Goal: Check status: Check status

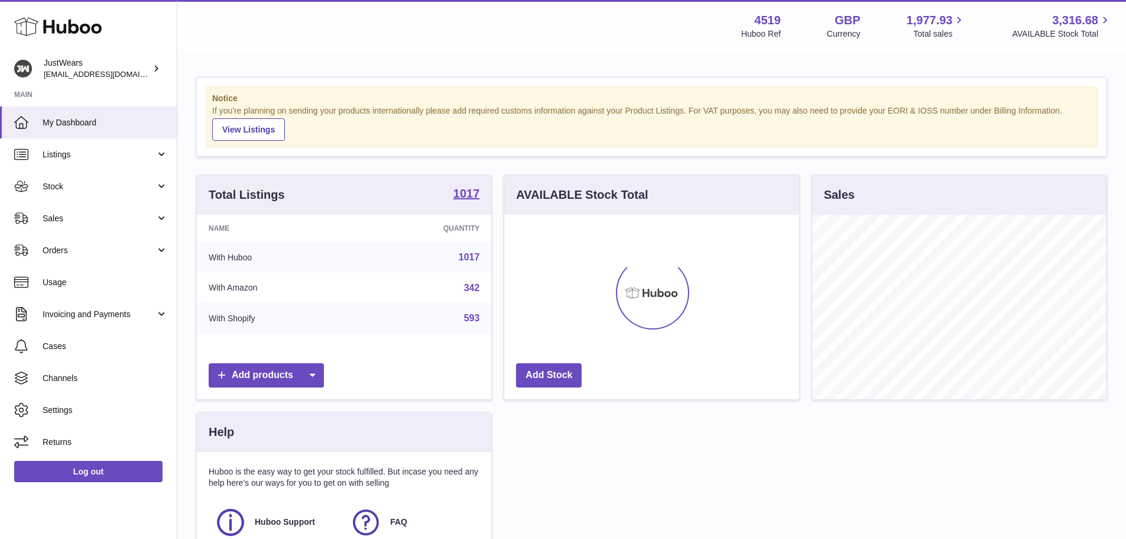
scroll to position [184, 295]
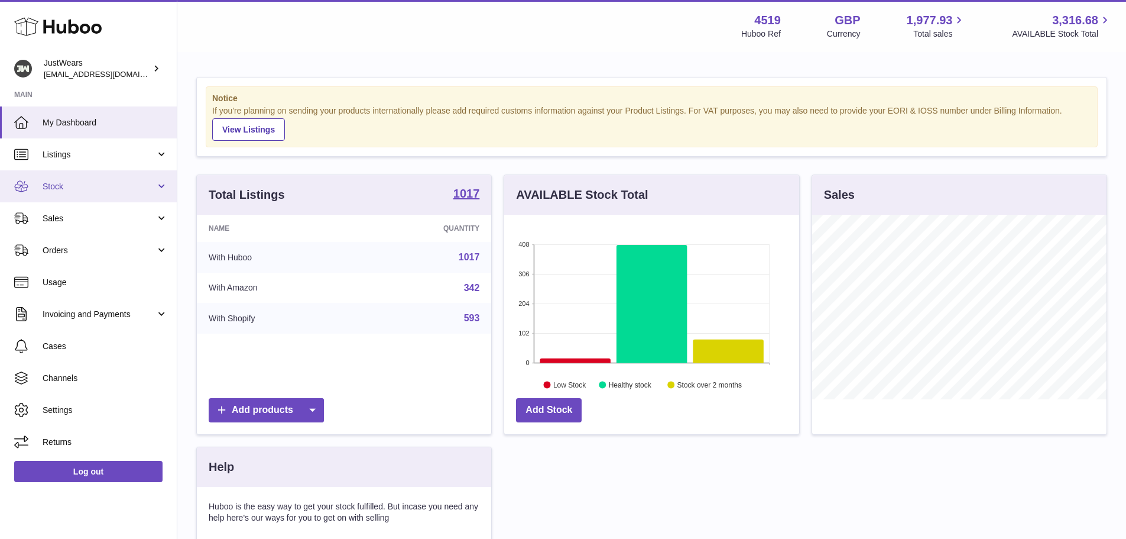
click at [54, 185] on span "Stock" at bounding box center [99, 186] width 113 height 11
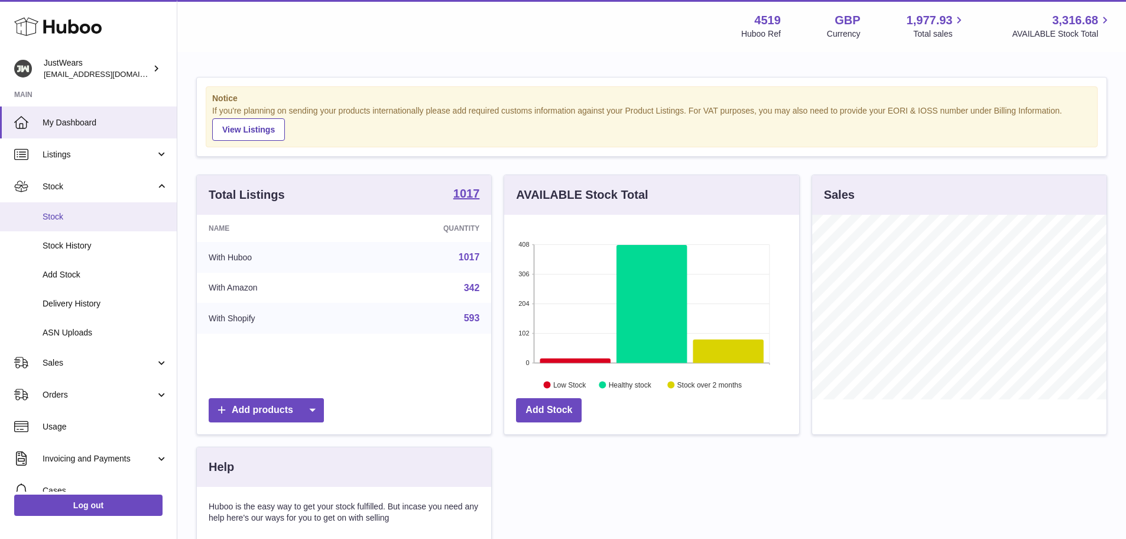
click at [60, 213] on span "Stock" at bounding box center [105, 216] width 125 height 11
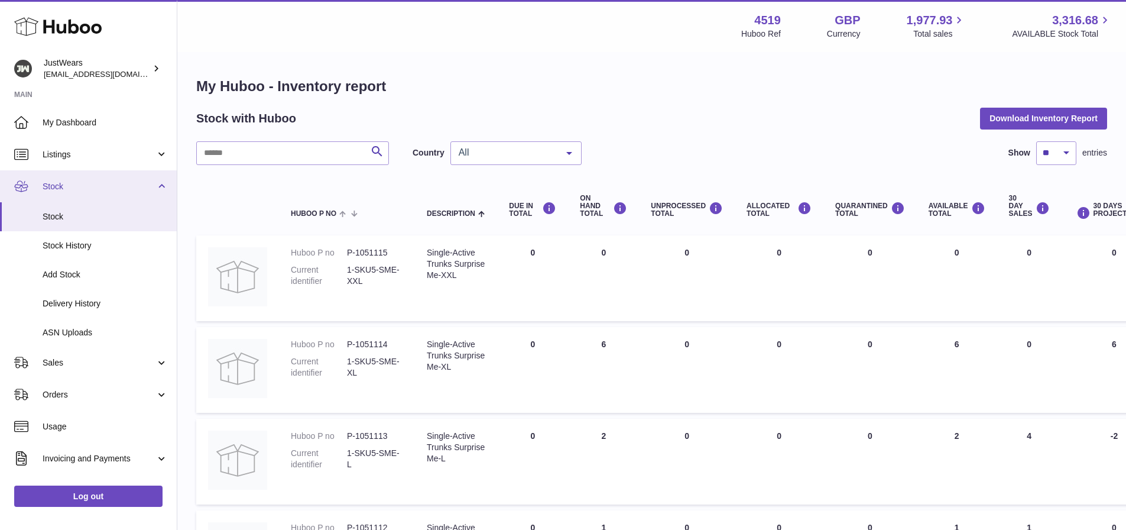
click at [70, 183] on span "Stock" at bounding box center [99, 186] width 113 height 11
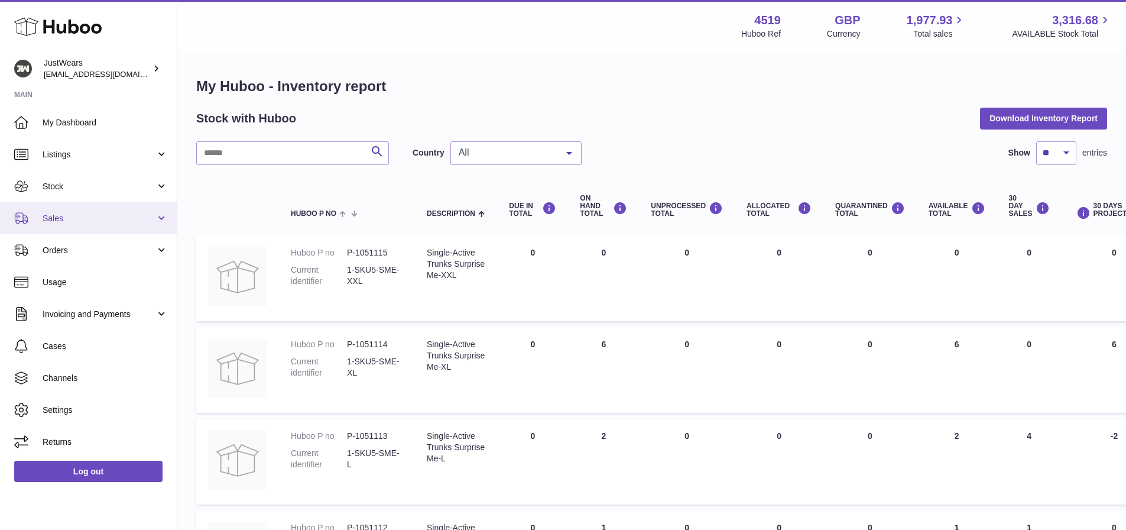
click at [62, 228] on link "Sales" at bounding box center [88, 218] width 177 height 32
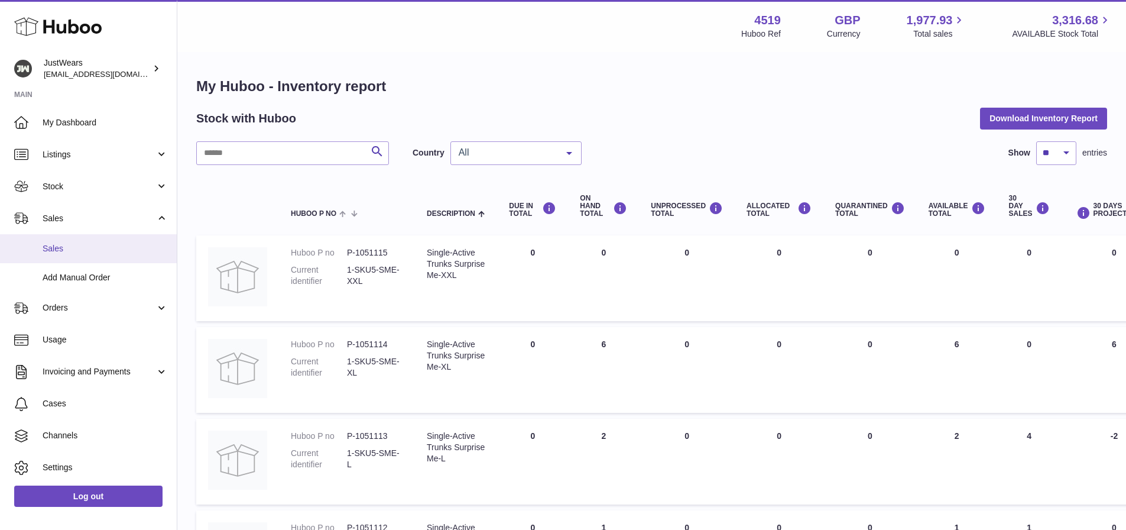
click at [63, 245] on span "Sales" at bounding box center [105, 248] width 125 height 11
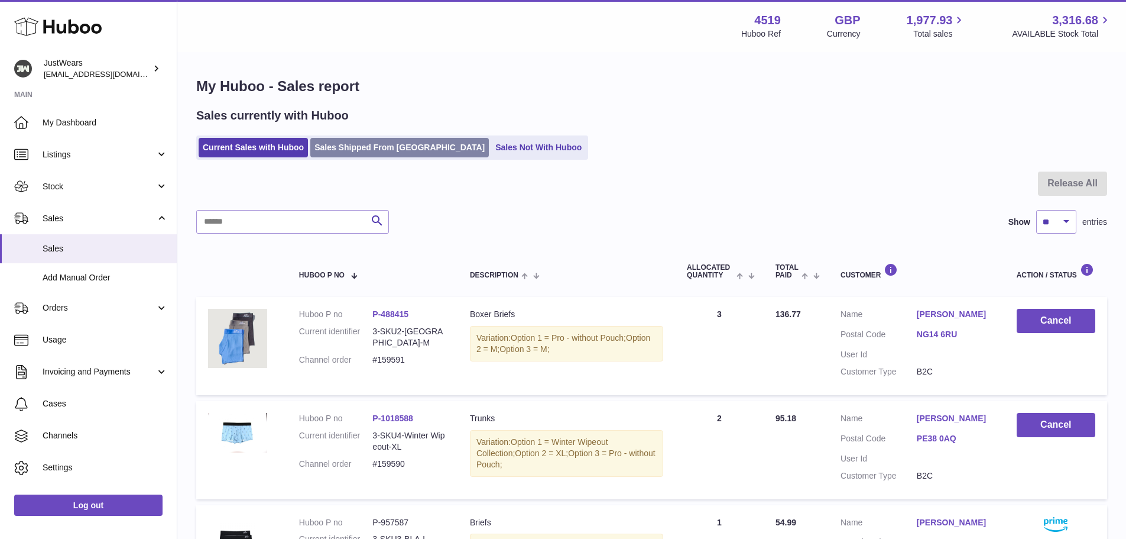
click at [387, 151] on link "Sales Shipped From Huboo" at bounding box center [399, 148] width 179 height 20
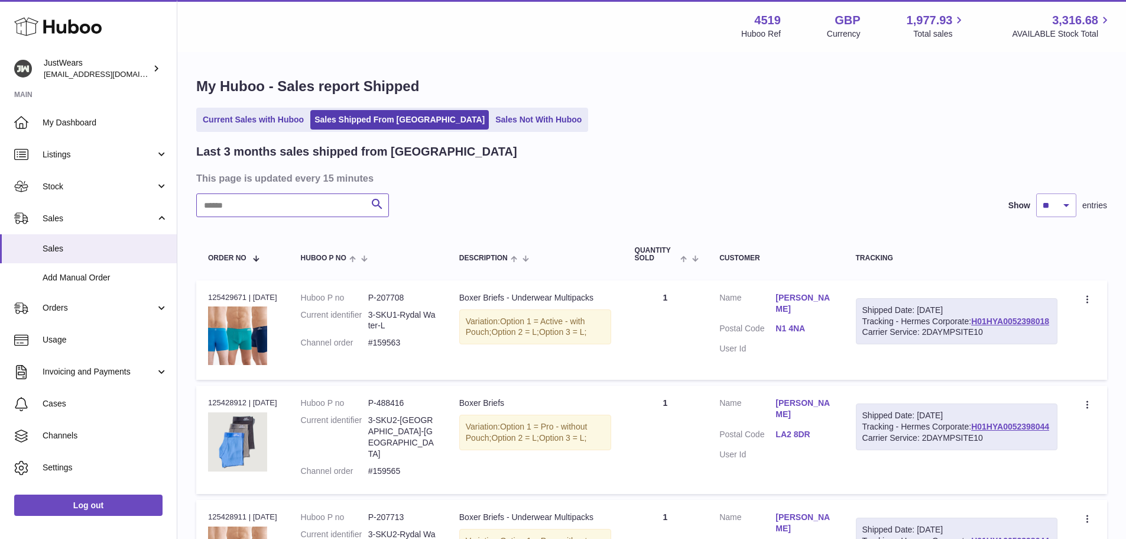
click at [313, 206] on input "text" at bounding box center [292, 205] width 193 height 24
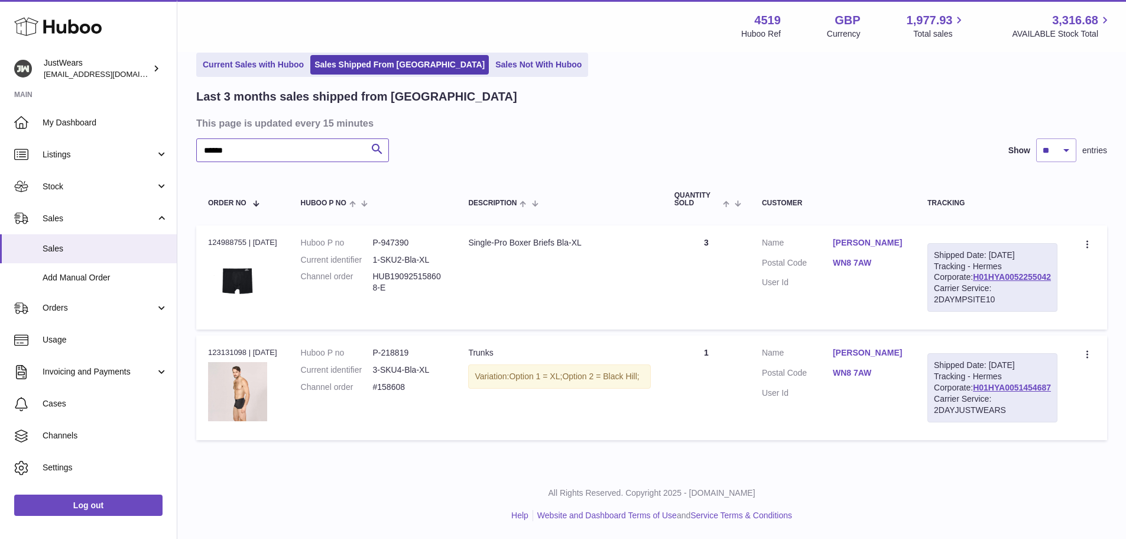
scroll to position [100, 0]
type input "******"
click at [234, 237] on div "Order no 124988755 | 19th Sep" at bounding box center [242, 242] width 69 height 11
copy div "124988755"
